Goal: Information Seeking & Learning: Learn about a topic

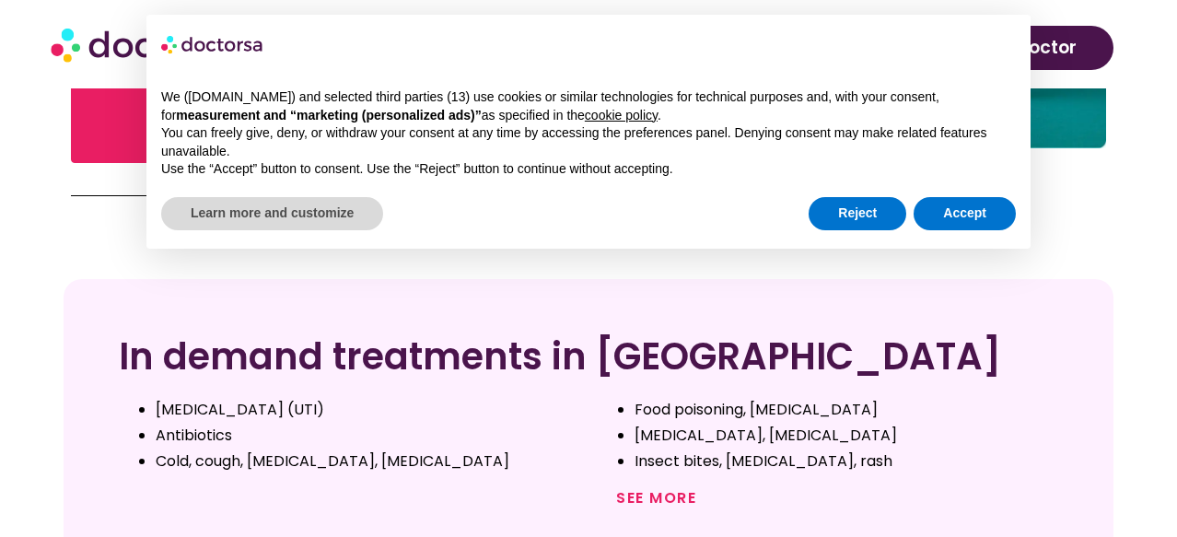
scroll to position [613, 0]
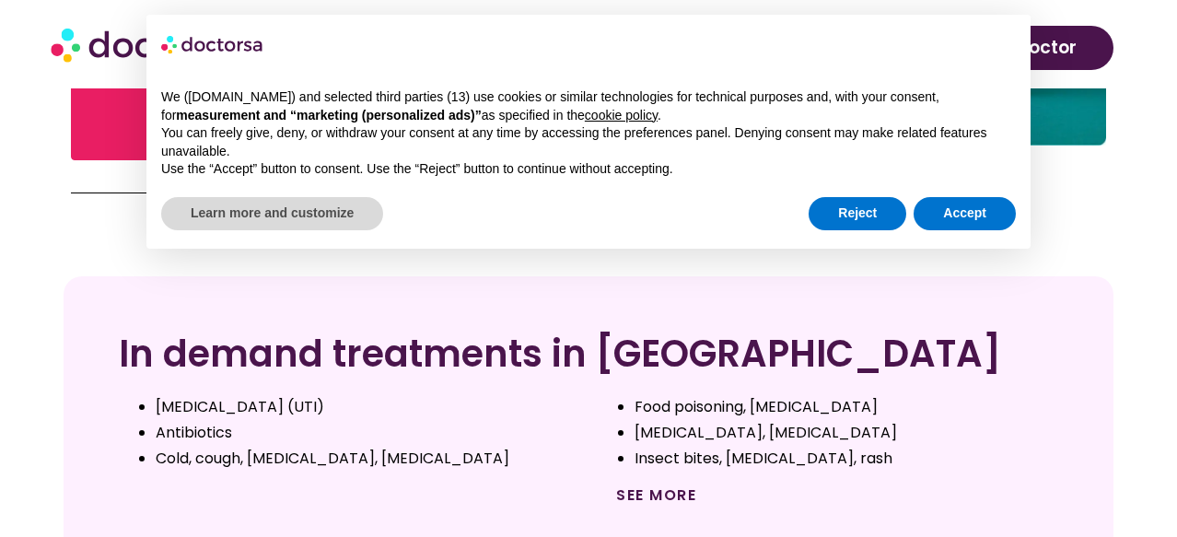
click at [645, 484] on link "See more" at bounding box center [656, 494] width 80 height 21
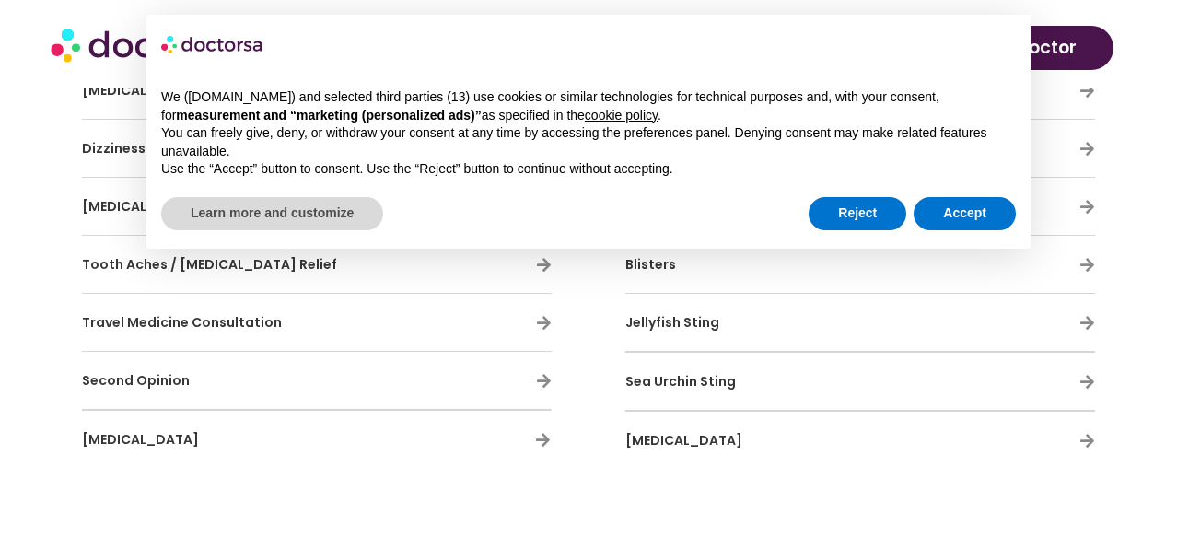
scroll to position [1696, 0]
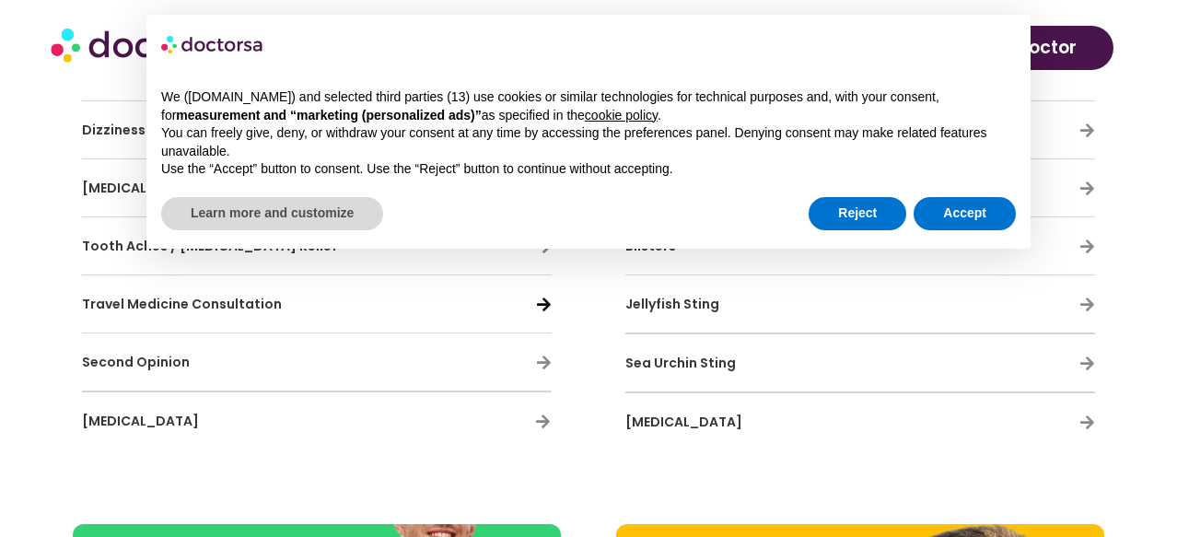
click at [545, 306] on icon at bounding box center [544, 304] width 16 height 16
click at [865, 215] on button "Reject" at bounding box center [857, 213] width 98 height 33
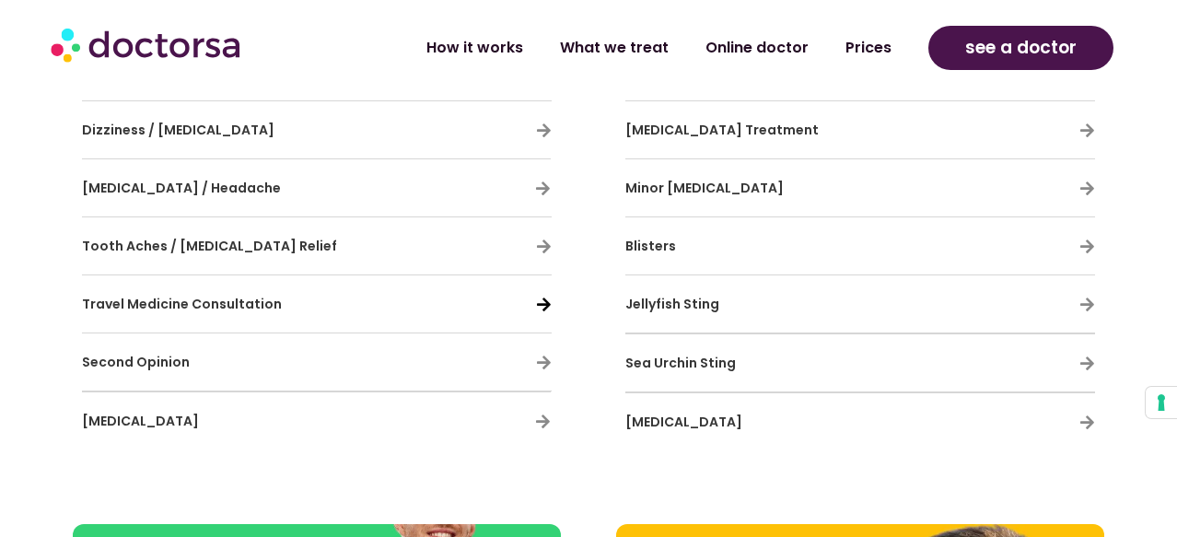
click at [542, 303] on icon at bounding box center [544, 304] width 16 height 16
click at [265, 302] on span "Travel Medicine Consultation" at bounding box center [182, 304] width 200 height 18
click at [546, 305] on icon at bounding box center [544, 304] width 16 height 16
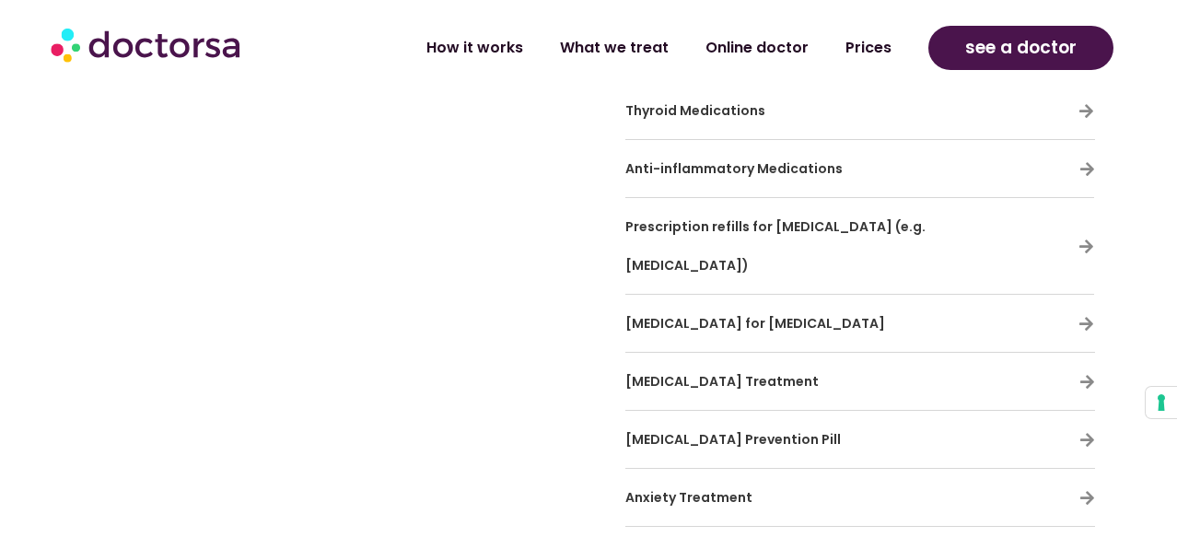
scroll to position [5697, 0]
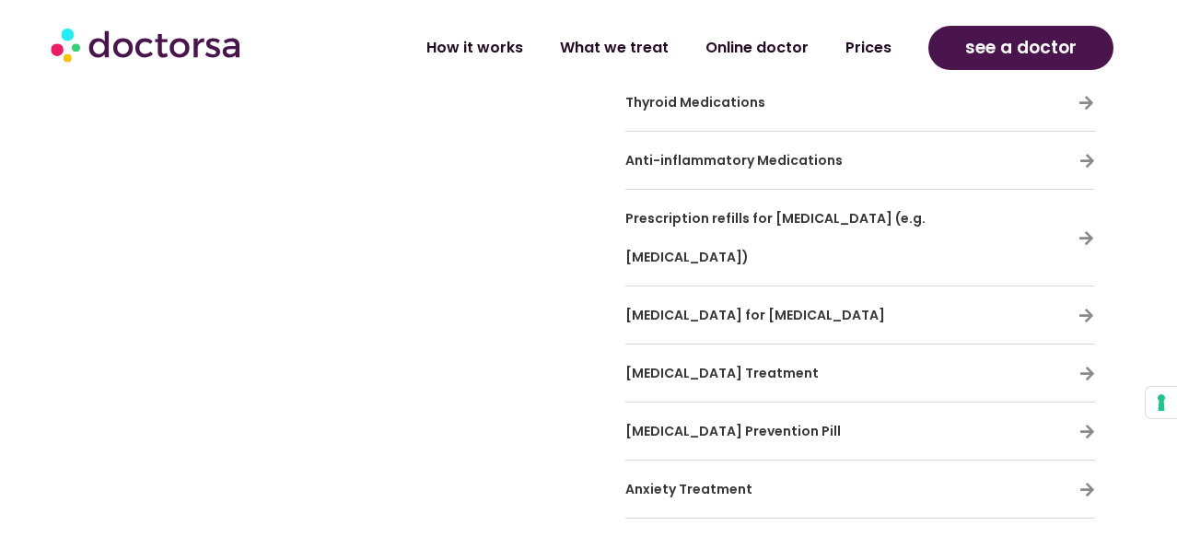
click at [728, 364] on span "Insomnia Treatment" at bounding box center [721, 373] width 193 height 18
click at [1083, 366] on icon at bounding box center [1087, 374] width 16 height 16
click at [752, 364] on span "Insomnia Treatment" at bounding box center [721, 373] width 193 height 18
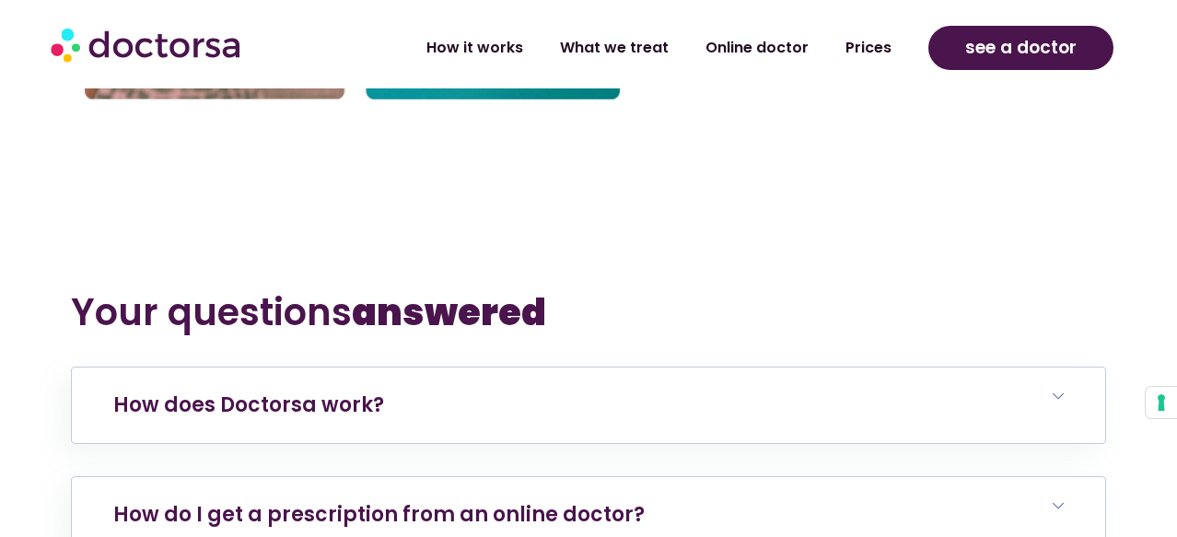
scroll to position [7283, 0]
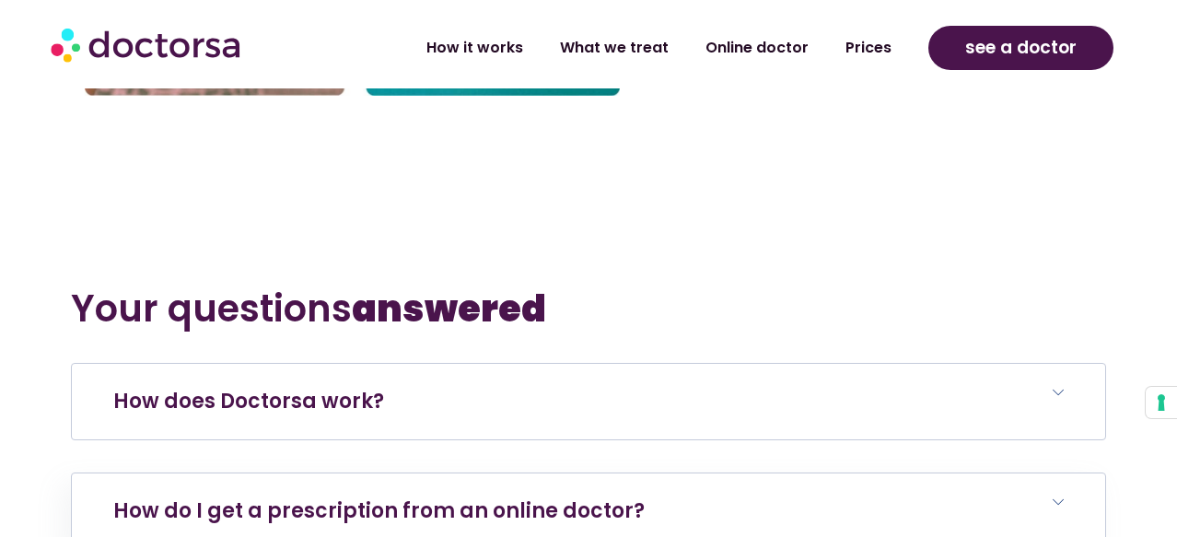
click at [384, 364] on h6 "How does Doctorsa work?" at bounding box center [589, 402] width 1034 height 76
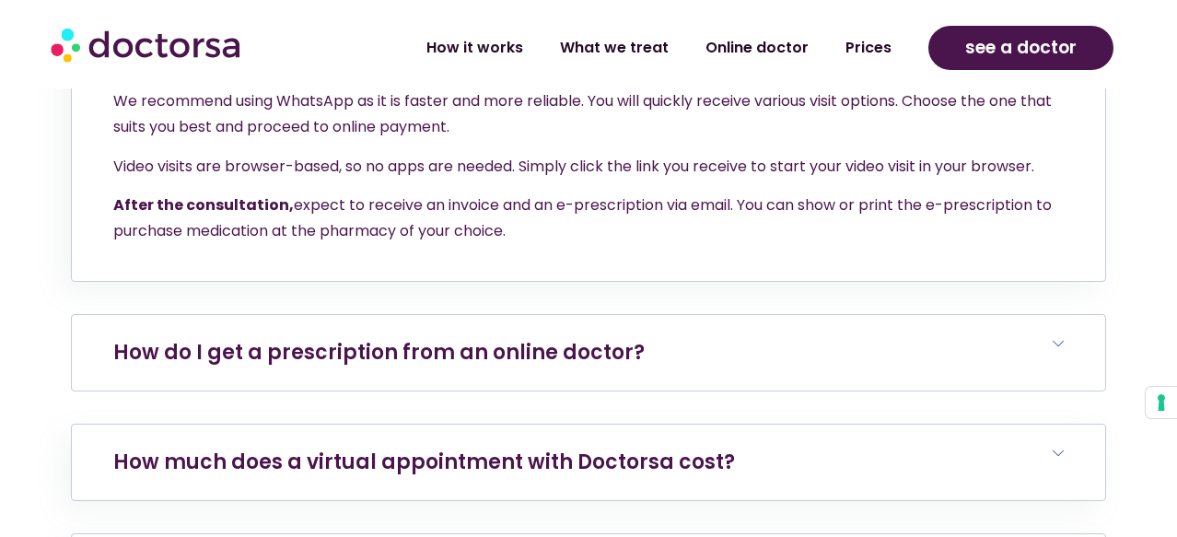
scroll to position [7789, 0]
